Goal: Task Accomplishment & Management: Manage account settings

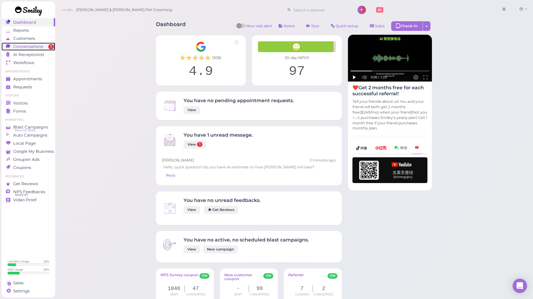
click at [32, 48] on span "Conversations" at bounding box center [28, 46] width 30 height 5
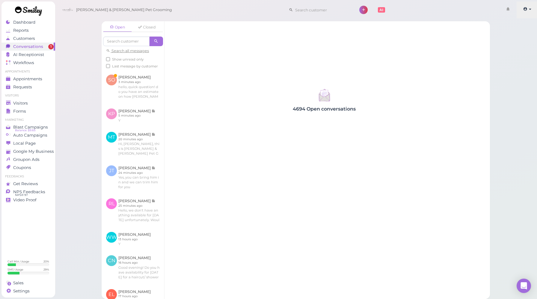
click at [533, 11] on link at bounding box center [527, 9] width 21 height 17
click at [511, 46] on link "Logout" at bounding box center [513, 45] width 49 height 7
